Goal: Use online tool/utility: Utilize a website feature to perform a specific function

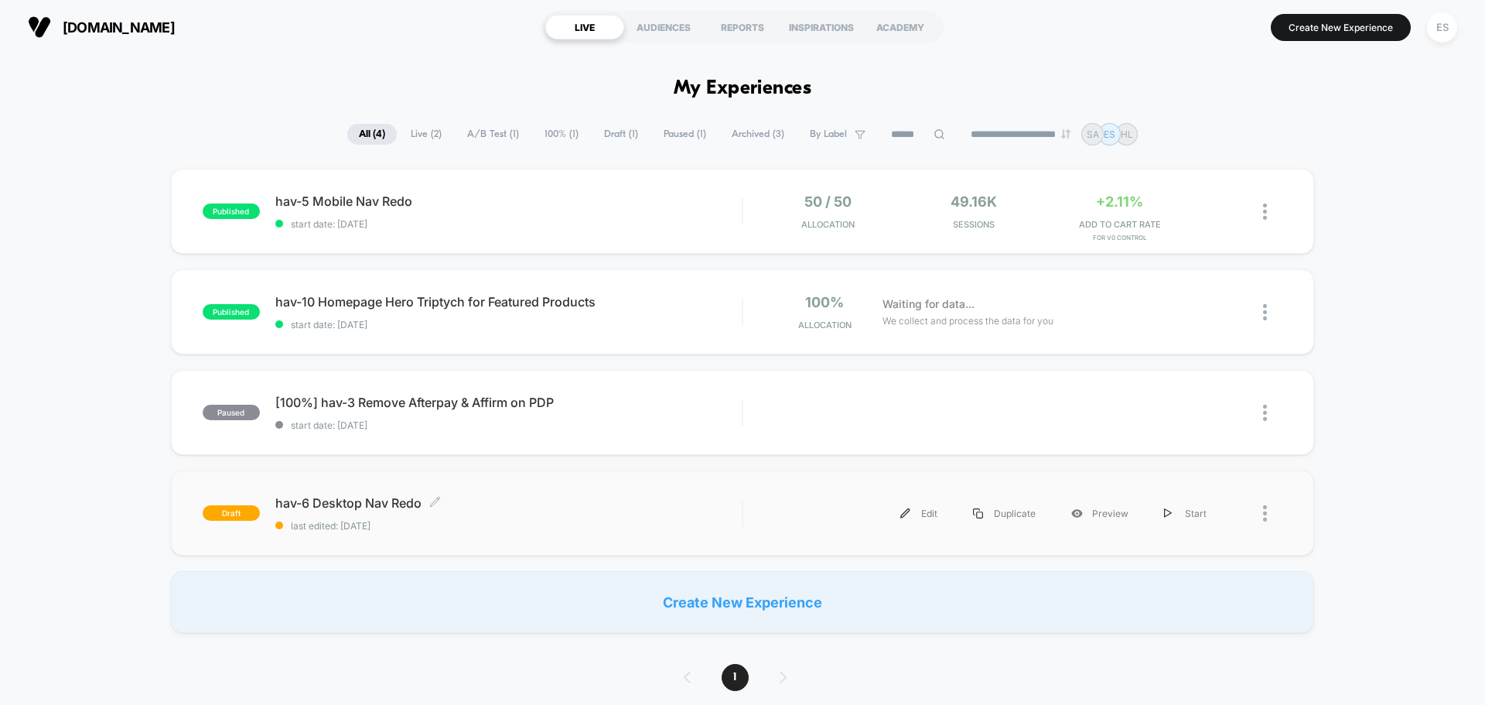
click at [394, 507] on span "hav-6 Desktop Nav Redo Click to edit experience details" at bounding box center [508, 502] width 466 height 15
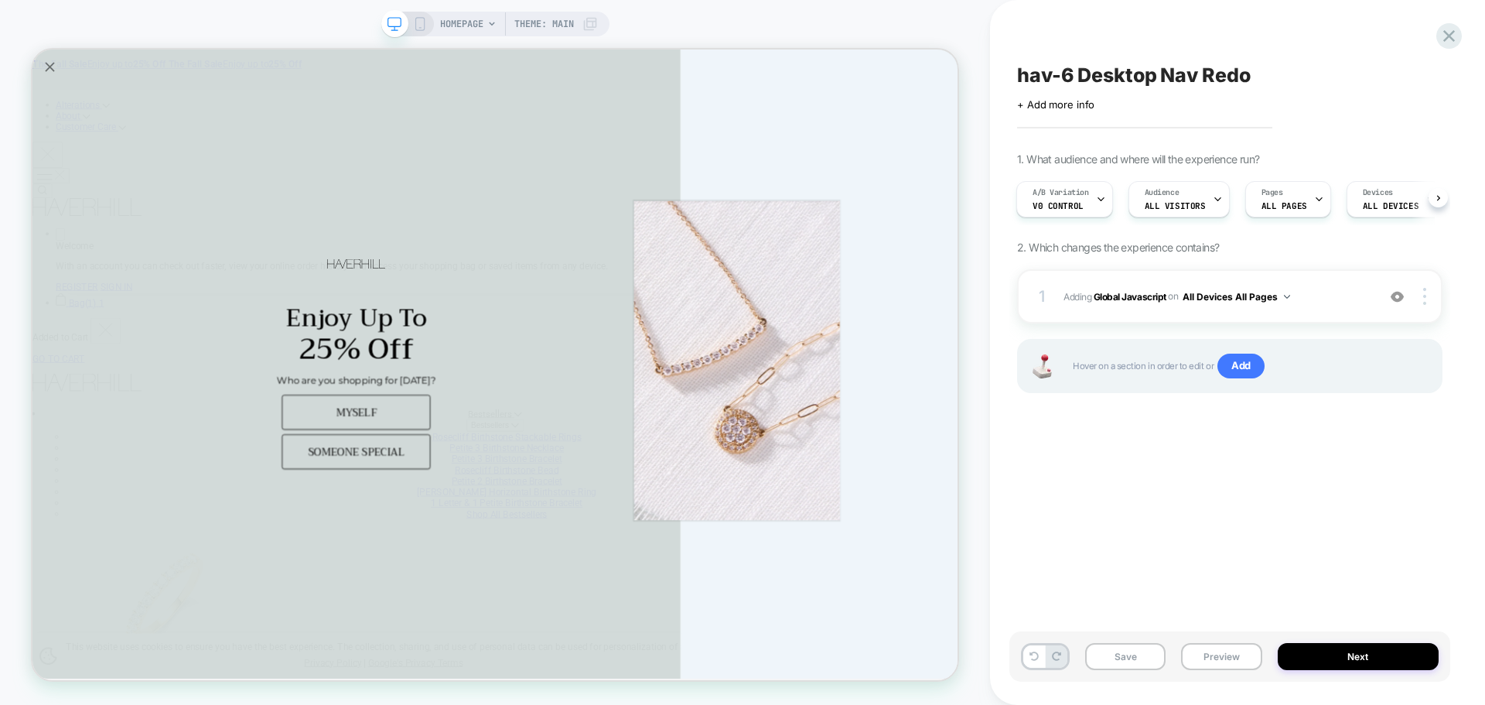
click at [1381, 635] on div "Save Preview Next" at bounding box center [1229, 656] width 441 height 50
click at [1378, 660] on button "Next" at bounding box center [1359, 656] width 162 height 27
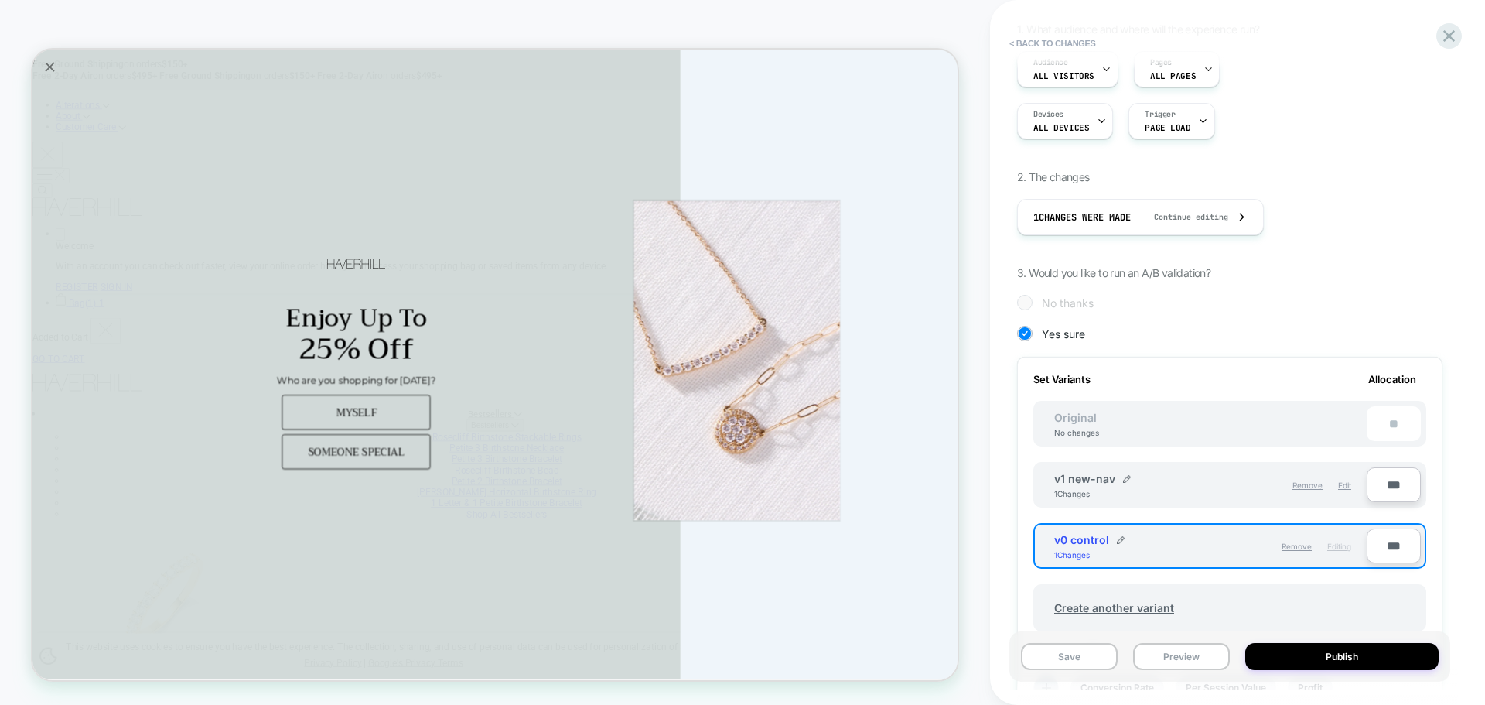
scroll to position [155, 0]
click at [1345, 485] on span "Edit" at bounding box center [1344, 483] width 13 height 9
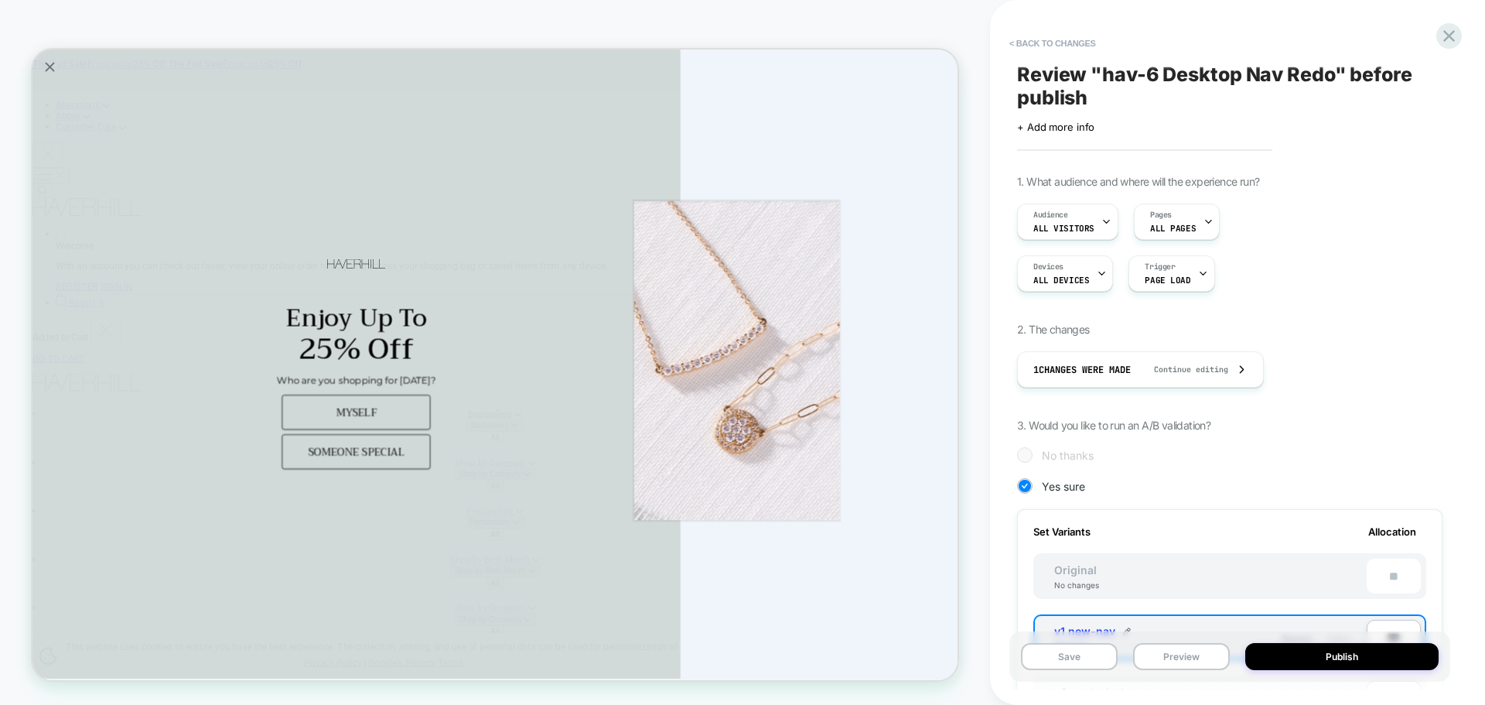
scroll to position [0, 0]
click at [1067, 46] on button "< Back to changes" at bounding box center [1053, 43] width 102 height 25
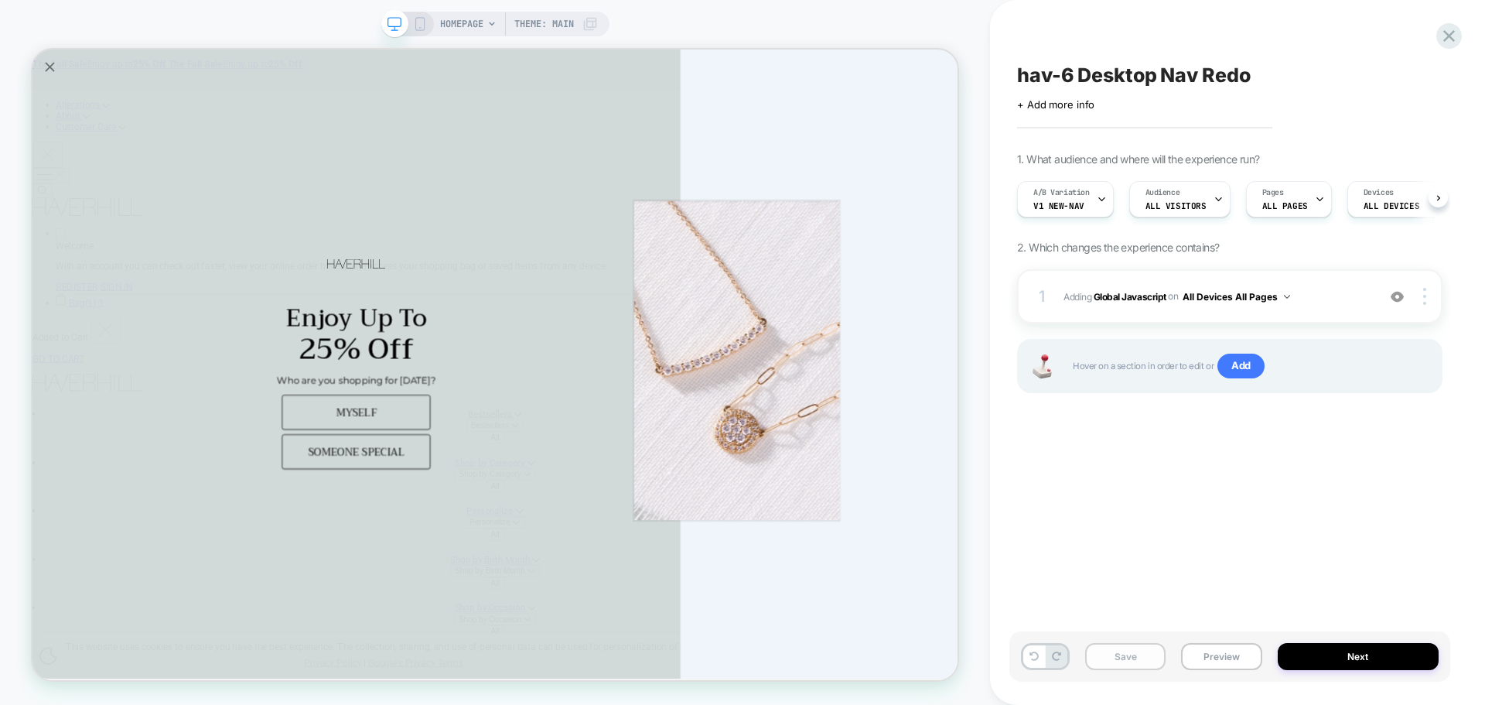
scroll to position [0, 1]
click at [1125, 661] on button "Save" at bounding box center [1125, 656] width 80 height 27
click at [1206, 650] on button "Preview" at bounding box center [1221, 656] width 80 height 27
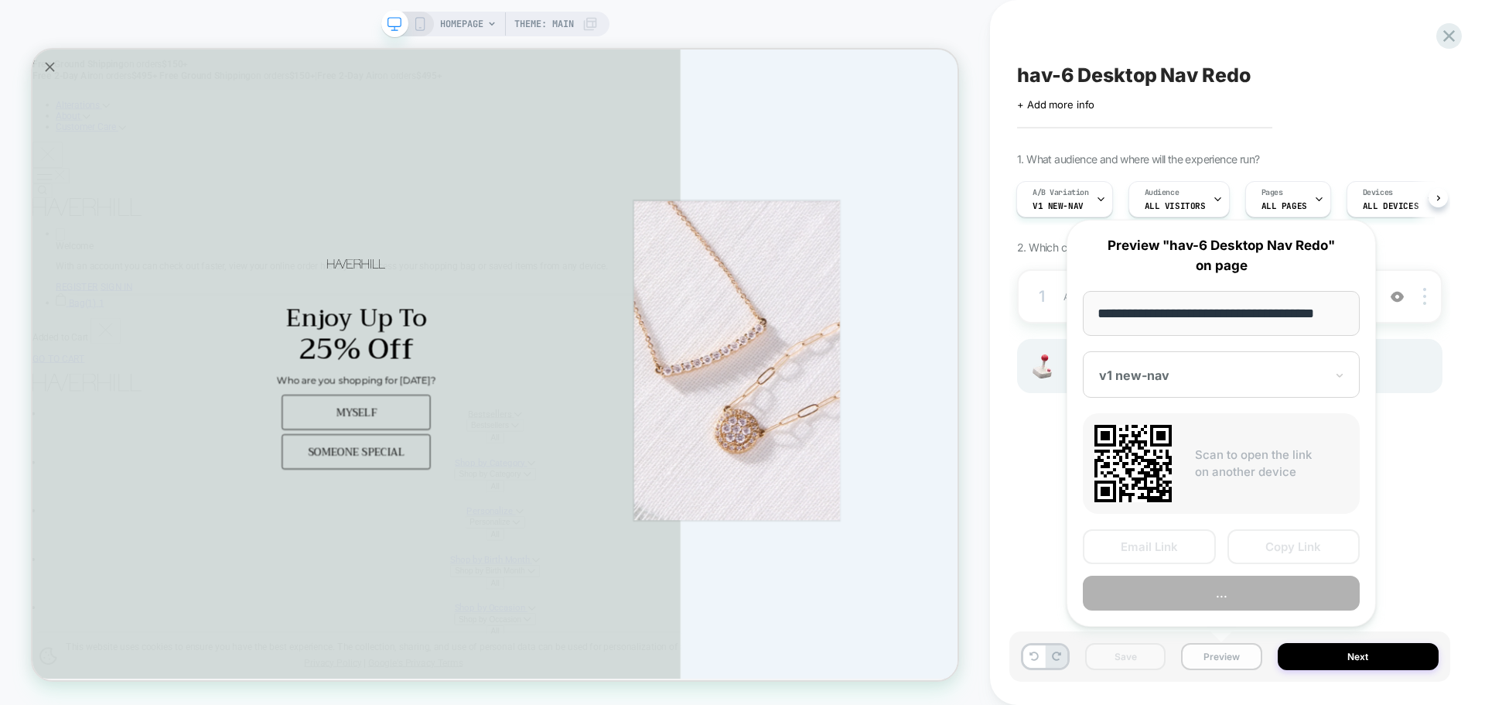
scroll to position [0, 9]
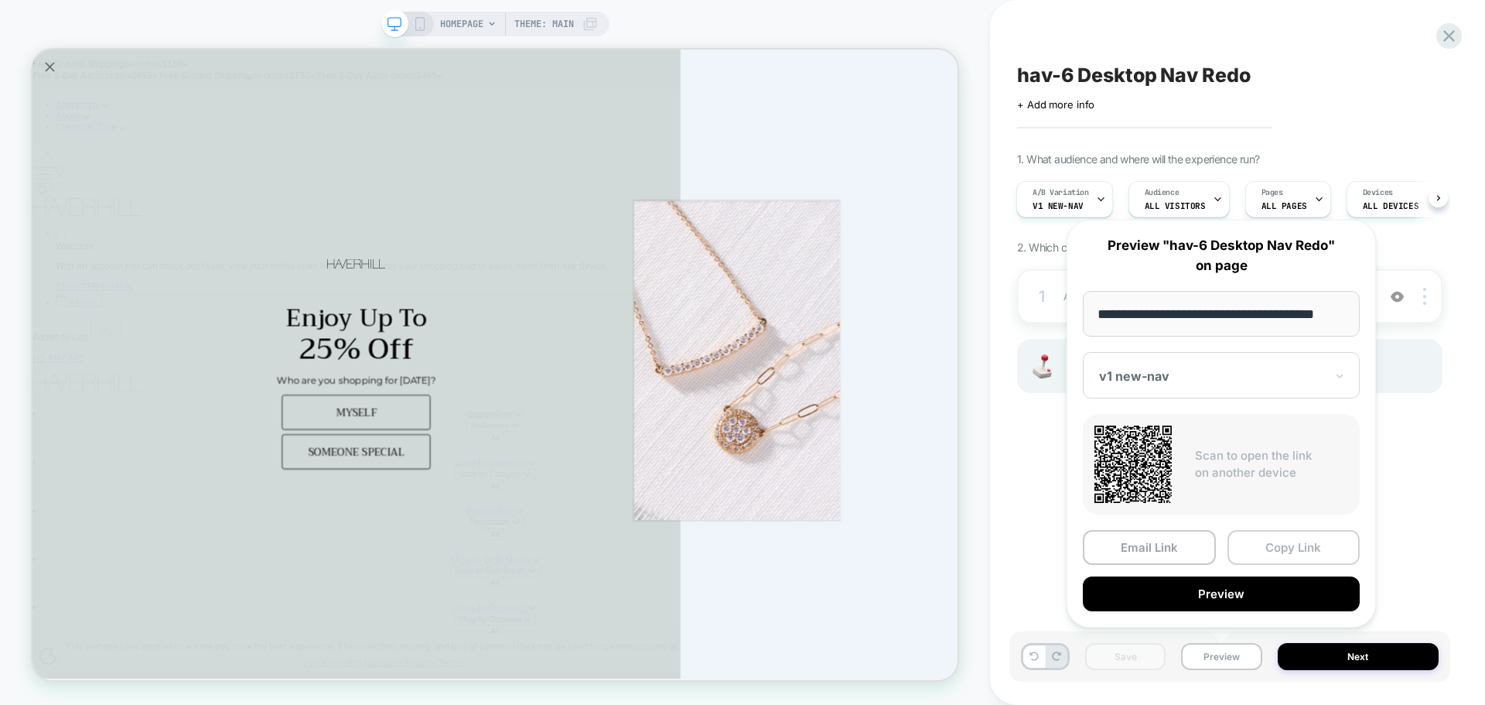
click at [1319, 546] on button "Copy Link" at bounding box center [1293, 547] width 133 height 35
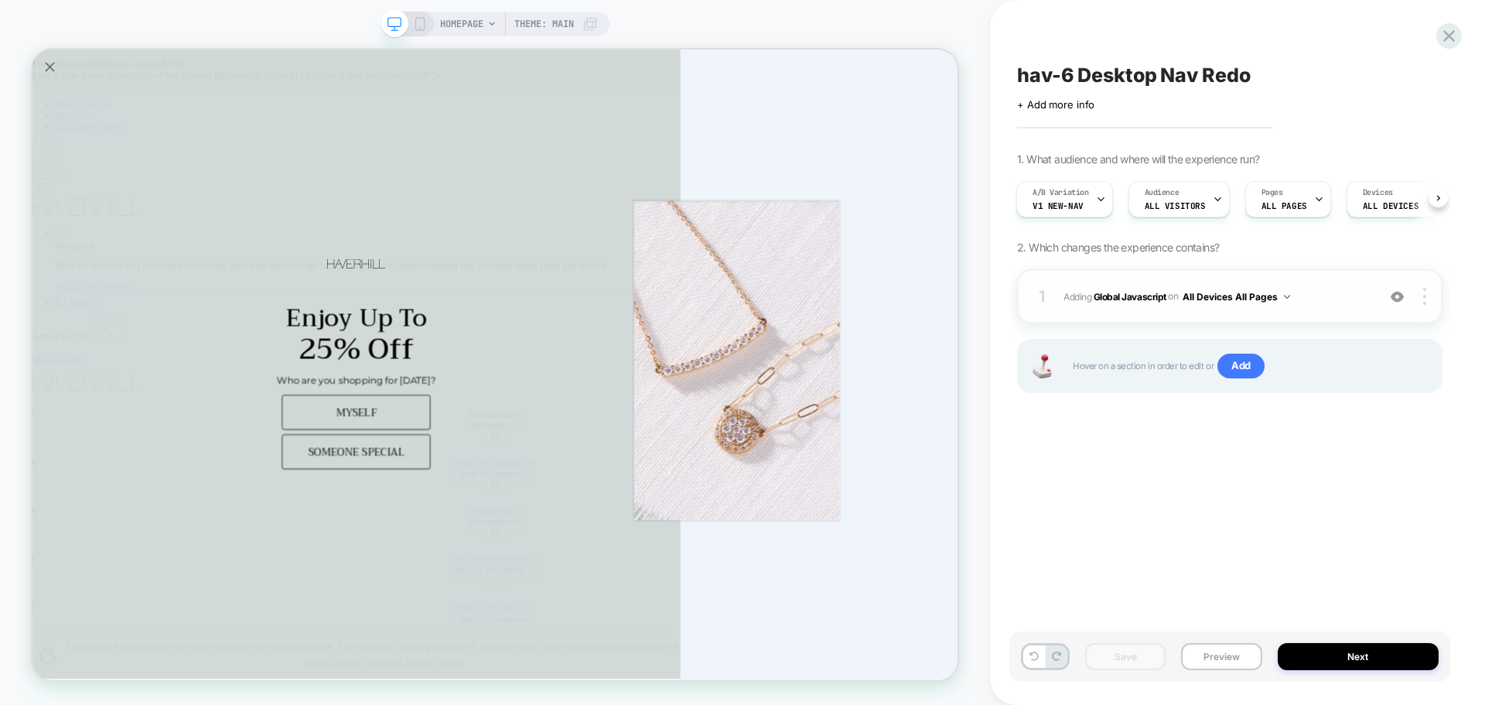
click at [1152, 307] on div "1 Adding Global Javascript on All Devices All Pages Add Before Add After Target…" at bounding box center [1229, 296] width 425 height 54
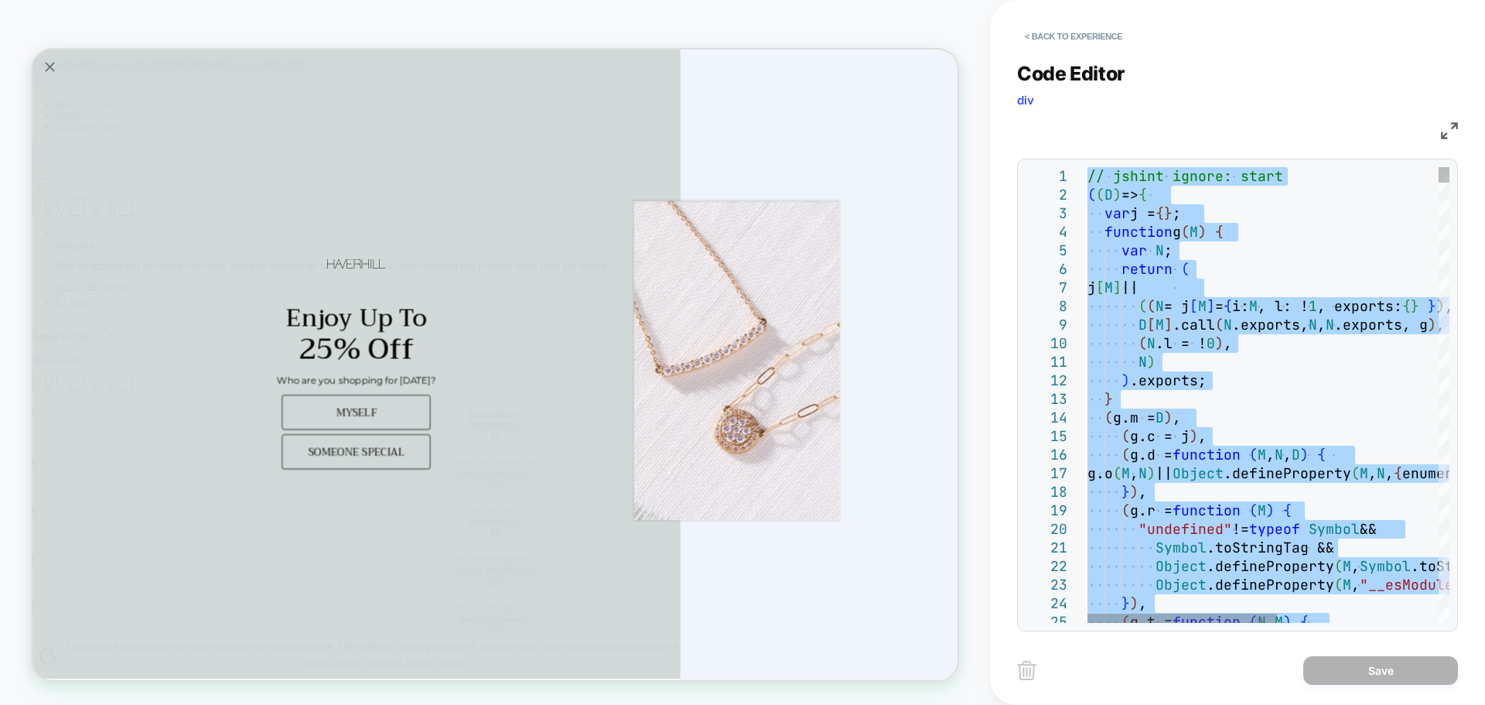
type textarea "**********"
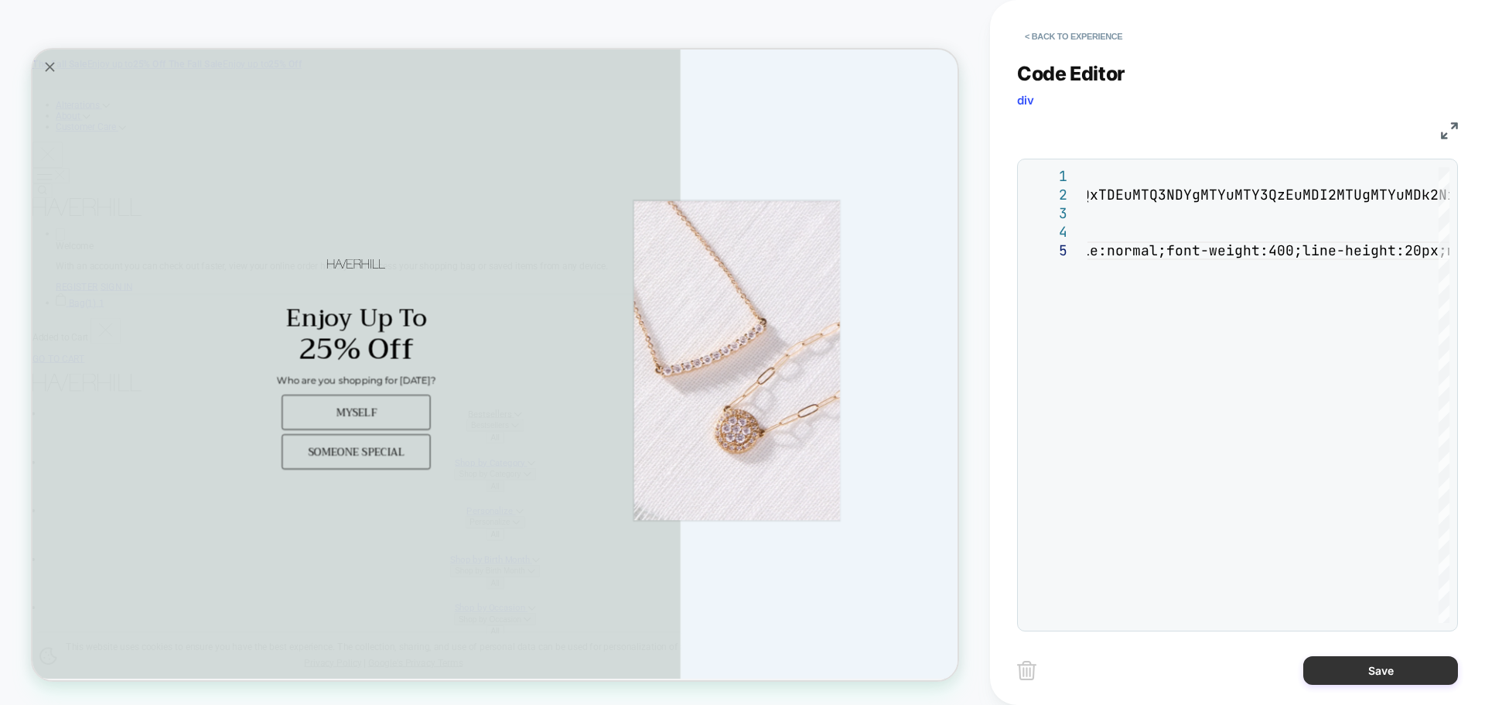
click at [1357, 684] on button "Save" at bounding box center [1380, 670] width 155 height 29
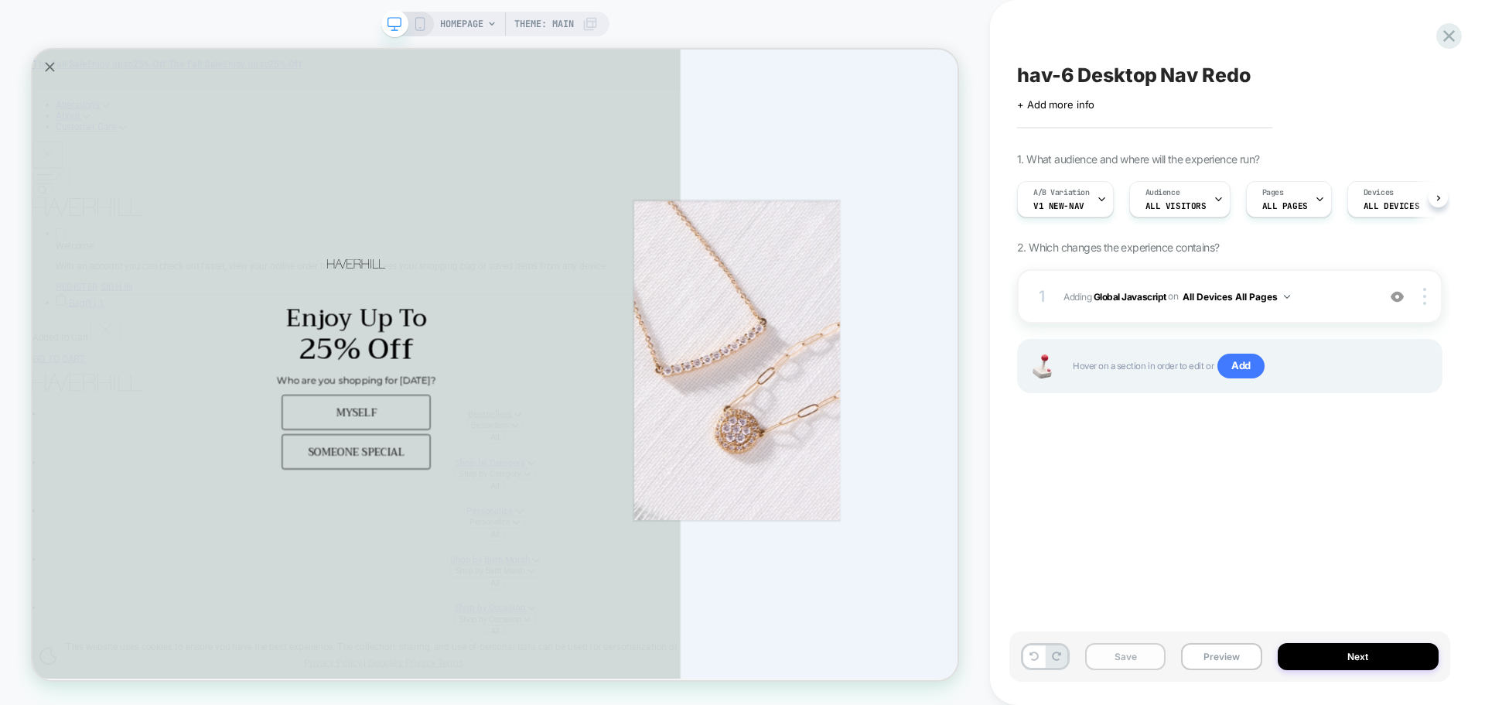
scroll to position [0, 1]
click at [1125, 654] on button "Save" at bounding box center [1125, 656] width 80 height 27
click at [1208, 650] on button "Preview" at bounding box center [1221, 656] width 80 height 27
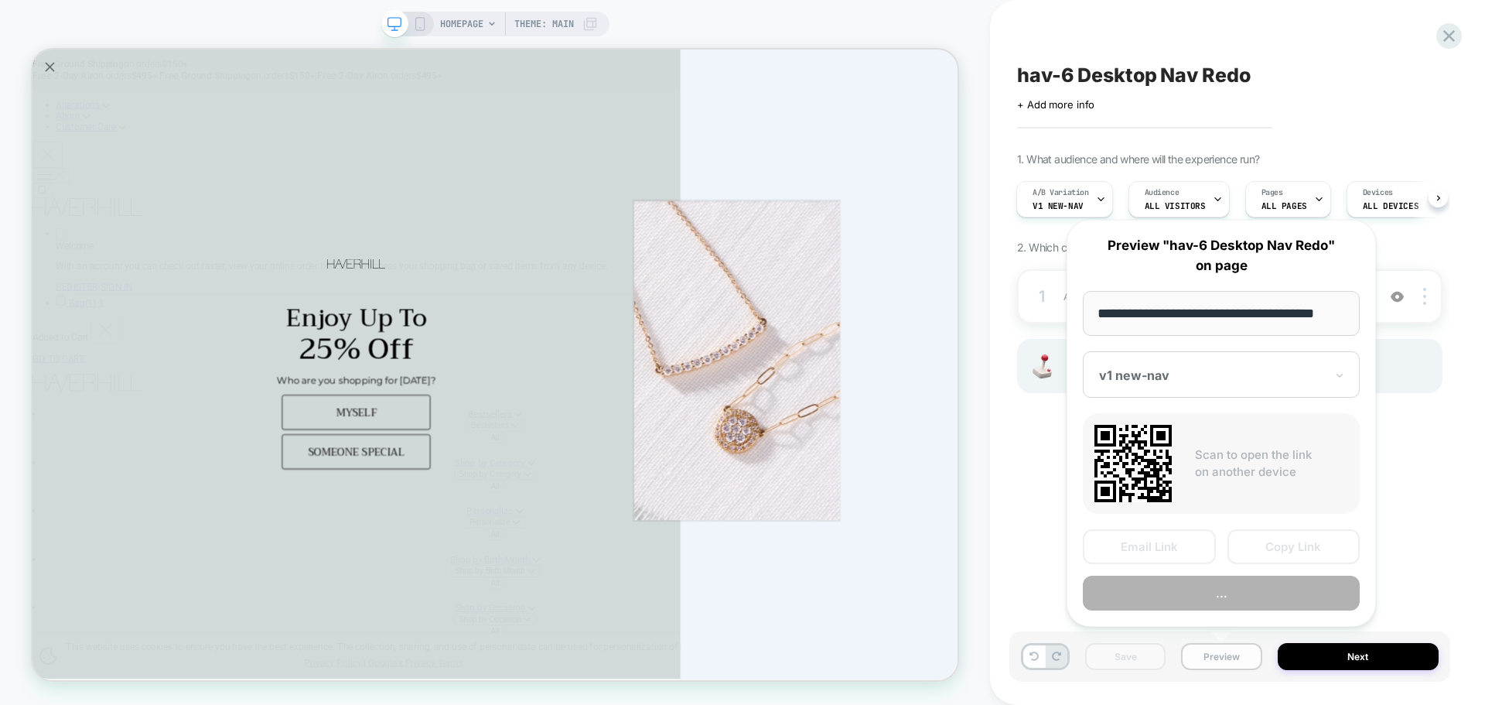
scroll to position [0, 9]
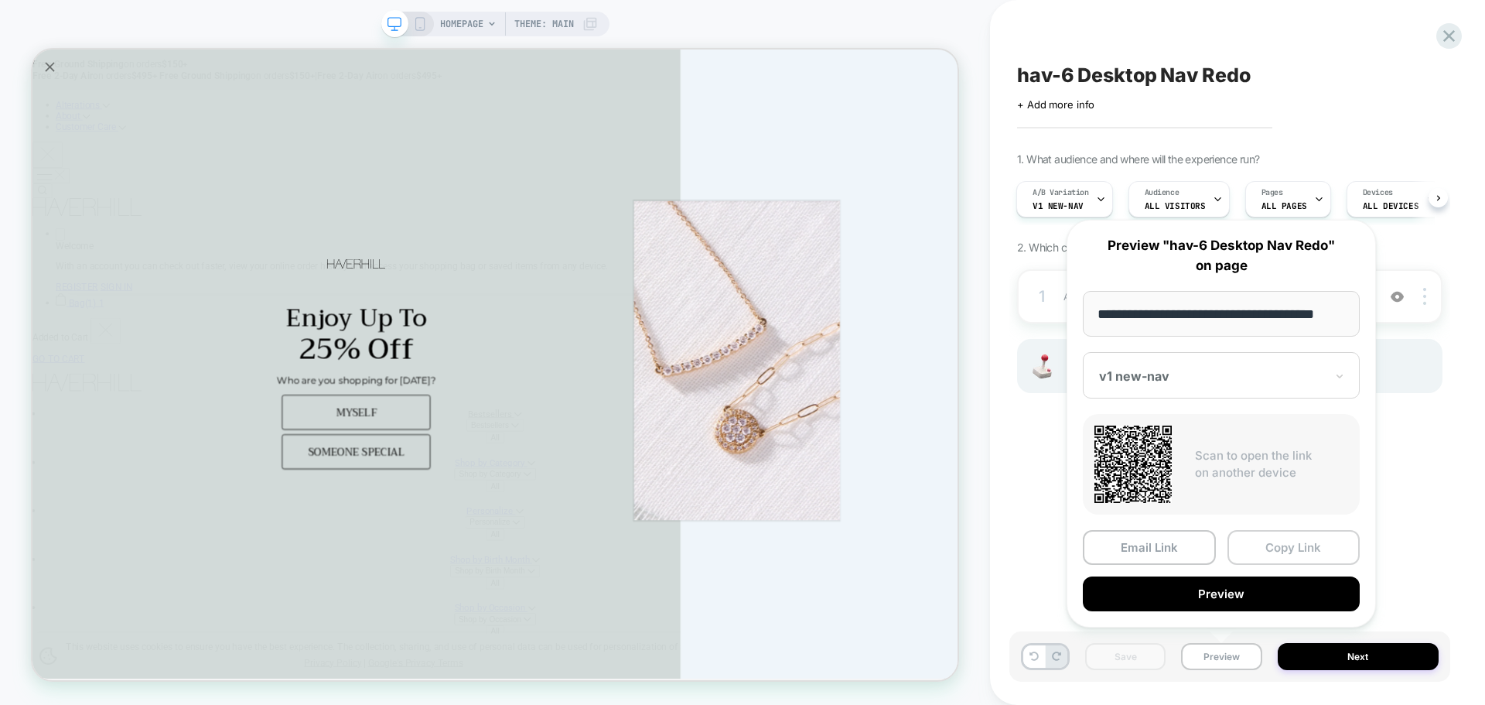
click at [1276, 546] on button "Copy Link" at bounding box center [1293, 547] width 133 height 35
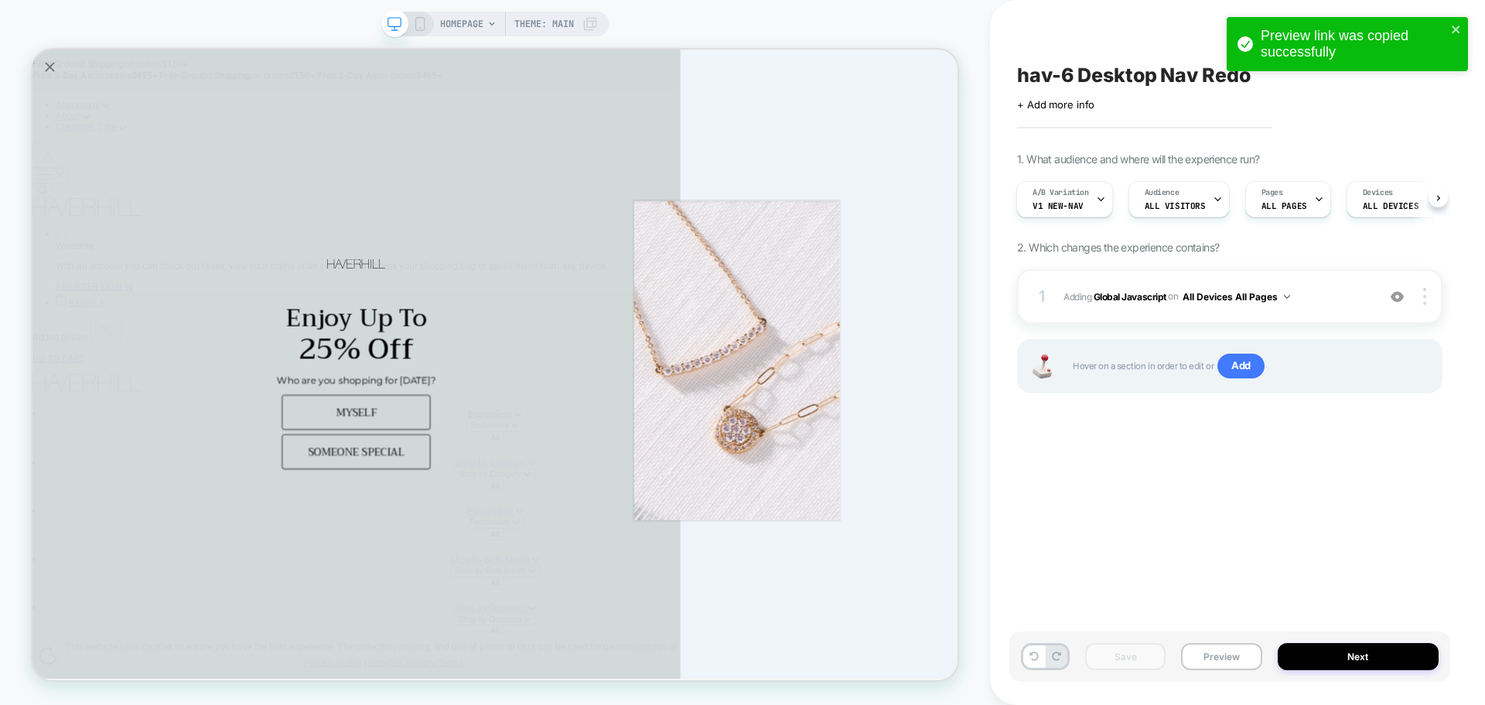
click at [1238, 680] on div "Save Preview Next" at bounding box center [1229, 656] width 441 height 50
click at [1249, 664] on button "Preview" at bounding box center [1221, 656] width 80 height 27
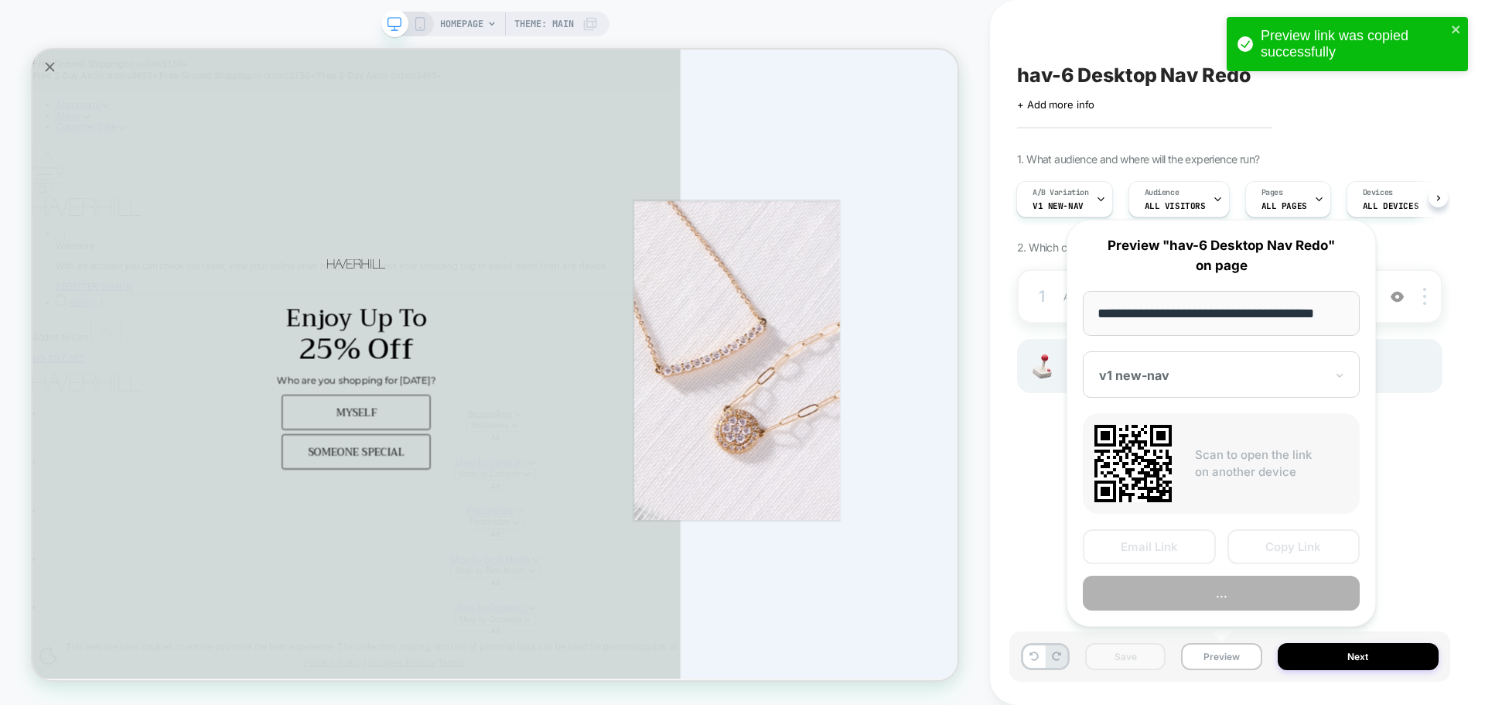
scroll to position [0, 9]
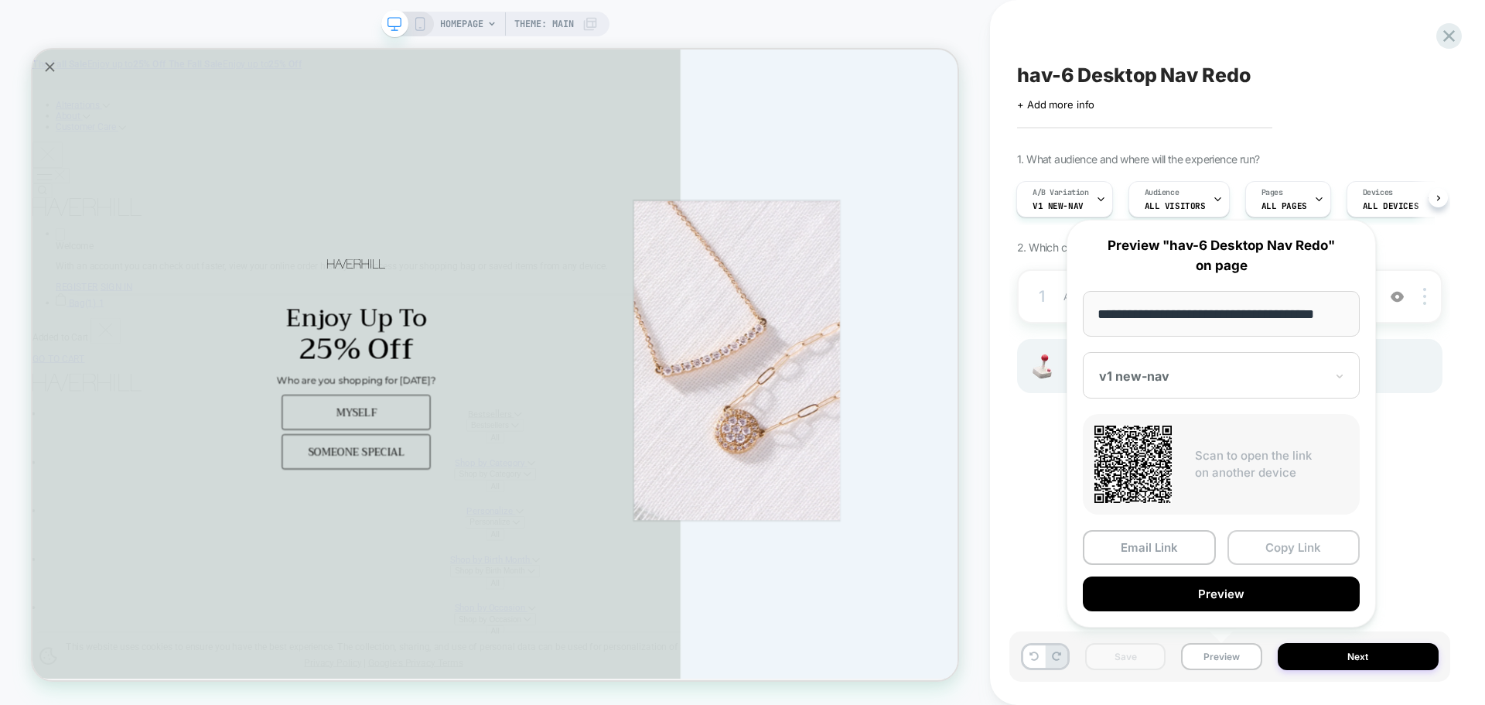
click at [1306, 555] on button "Copy Link" at bounding box center [1293, 547] width 133 height 35
